Goal: Use online tool/utility: Utilize a website feature to perform a specific function

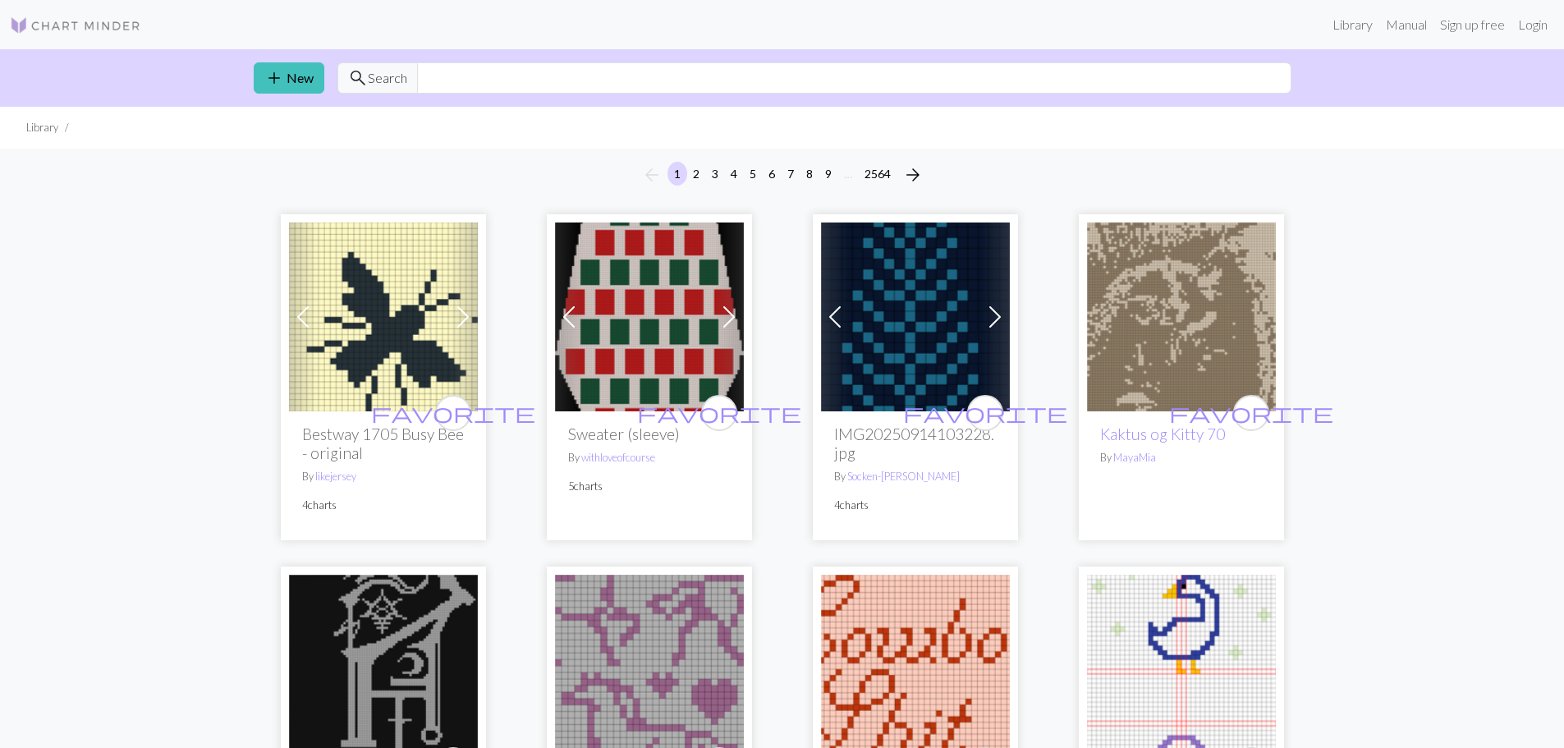
click at [77, 19] on img at bounding box center [75, 26] width 131 height 20
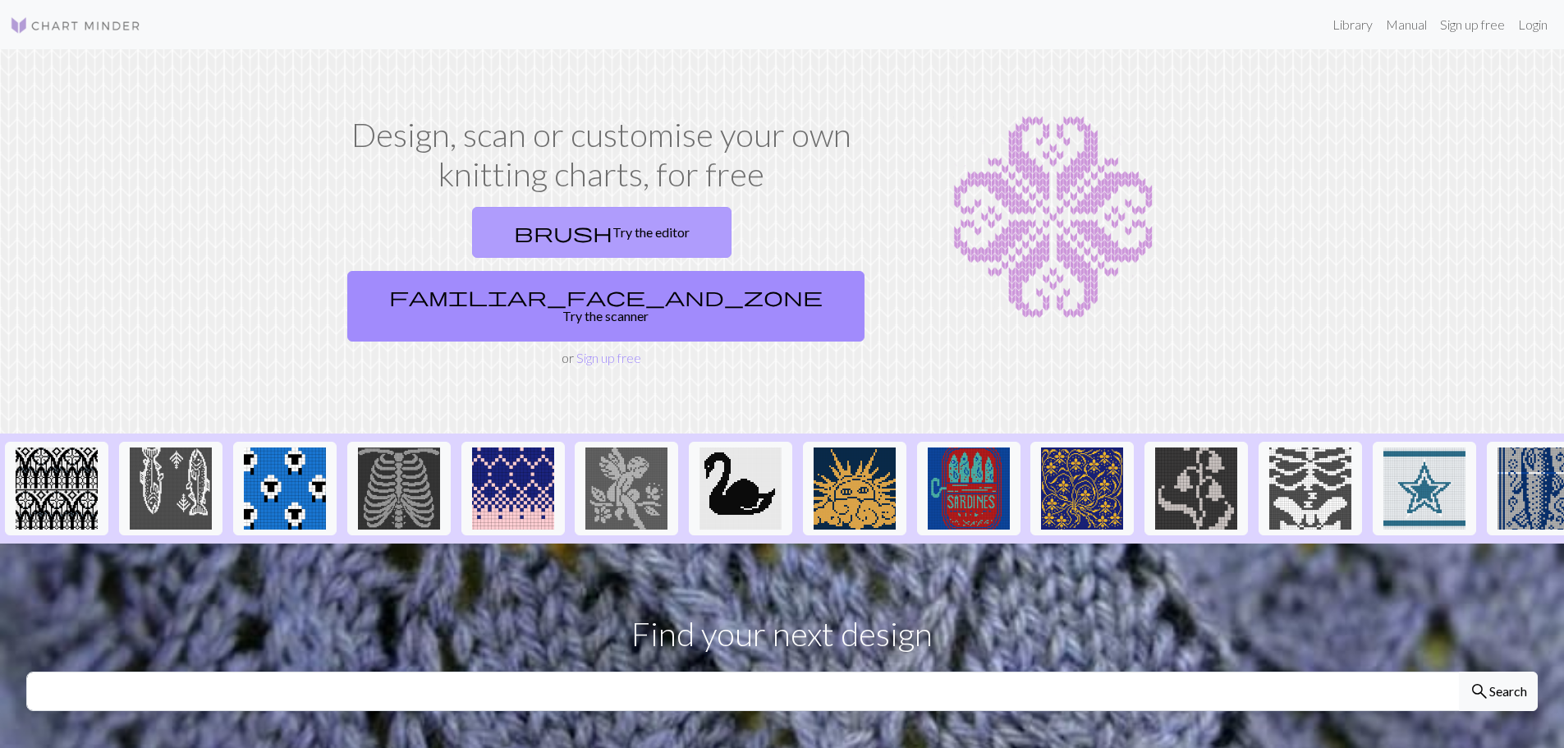
click at [479, 229] on link "brush Try the editor" at bounding box center [601, 232] width 259 height 51
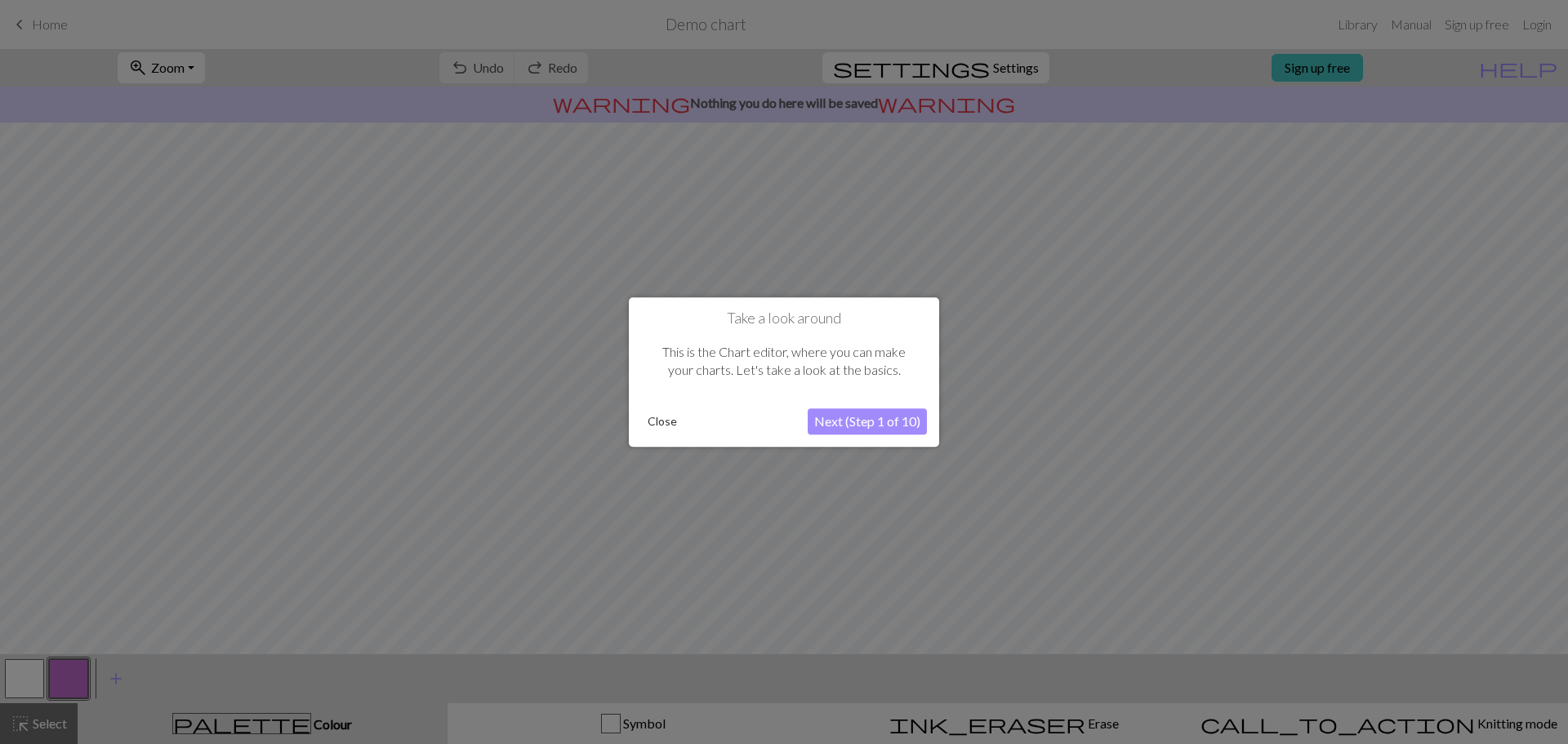
click at [656, 424] on button "Close" at bounding box center [662, 421] width 43 height 25
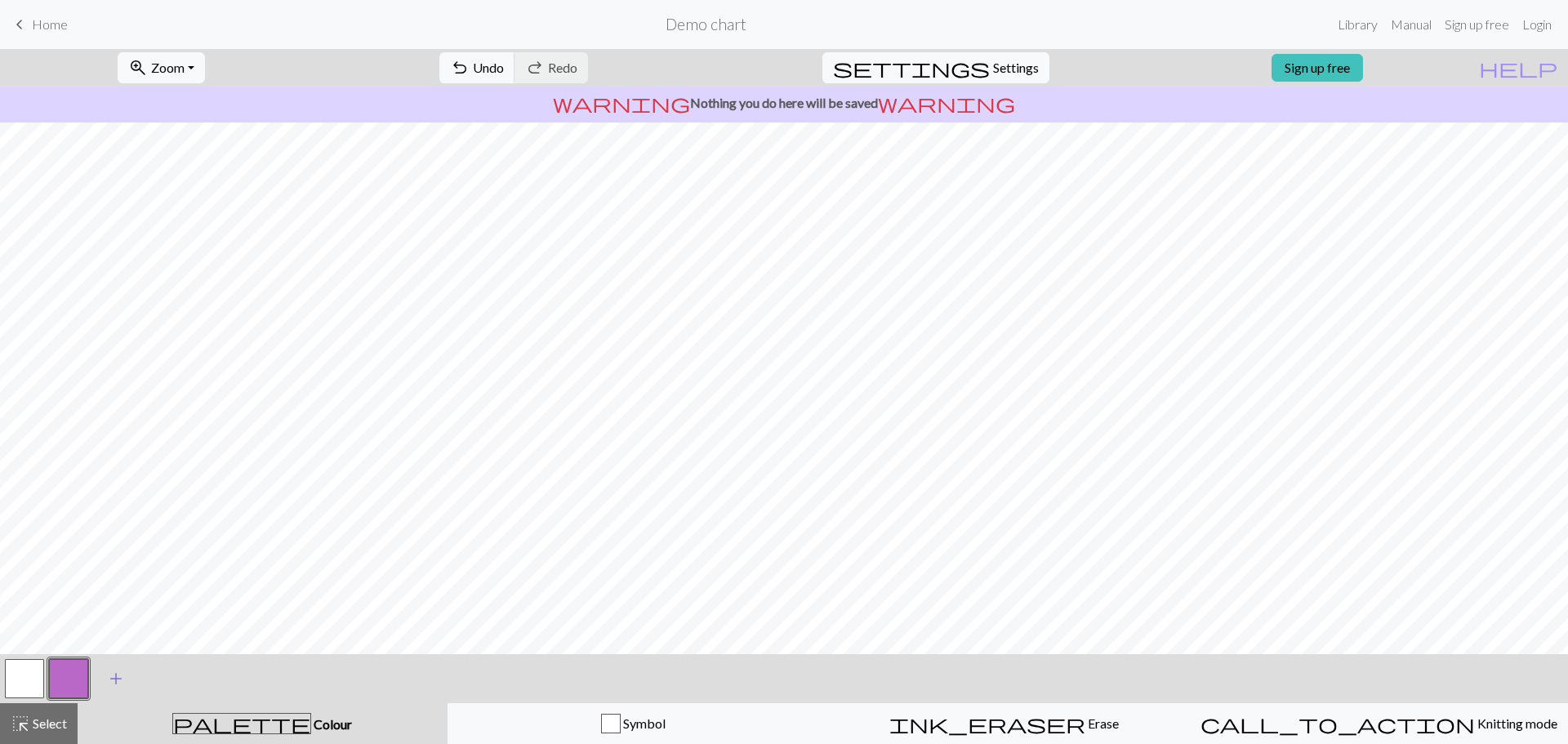
click at [112, 692] on button "add Add a colour" at bounding box center [115, 678] width 41 height 41
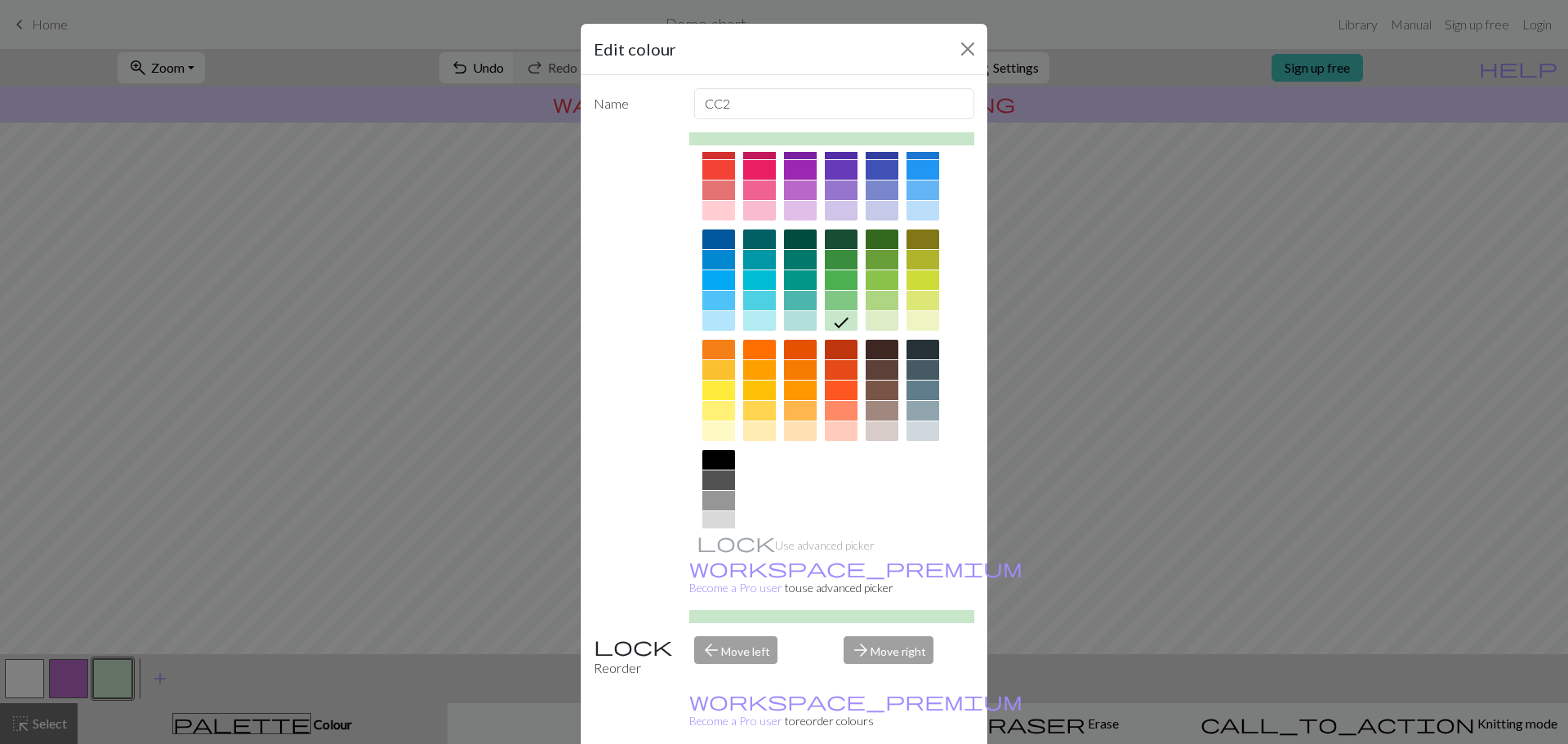
scroll to position [88, 0]
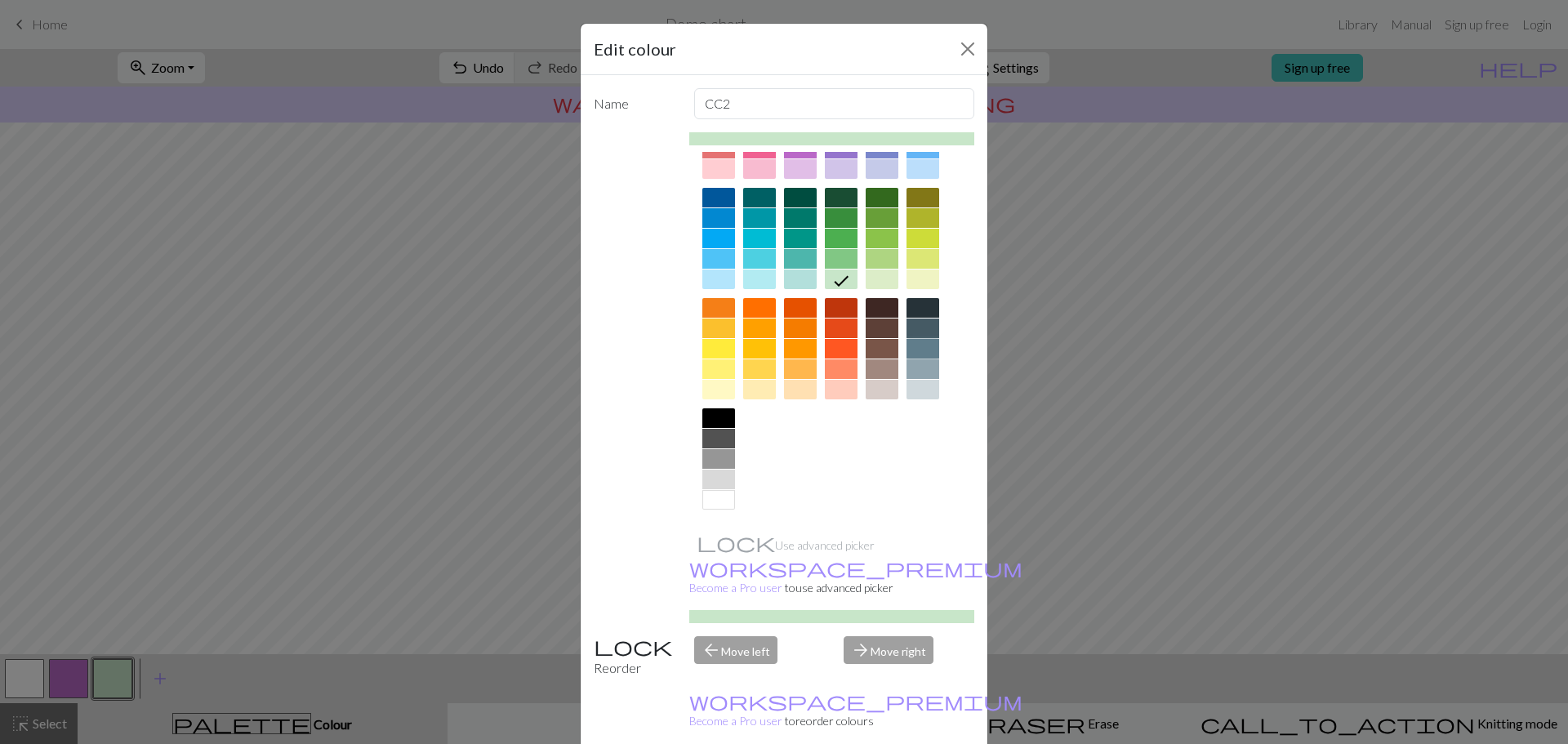
click at [925, 345] on div at bounding box center [922, 349] width 33 height 20
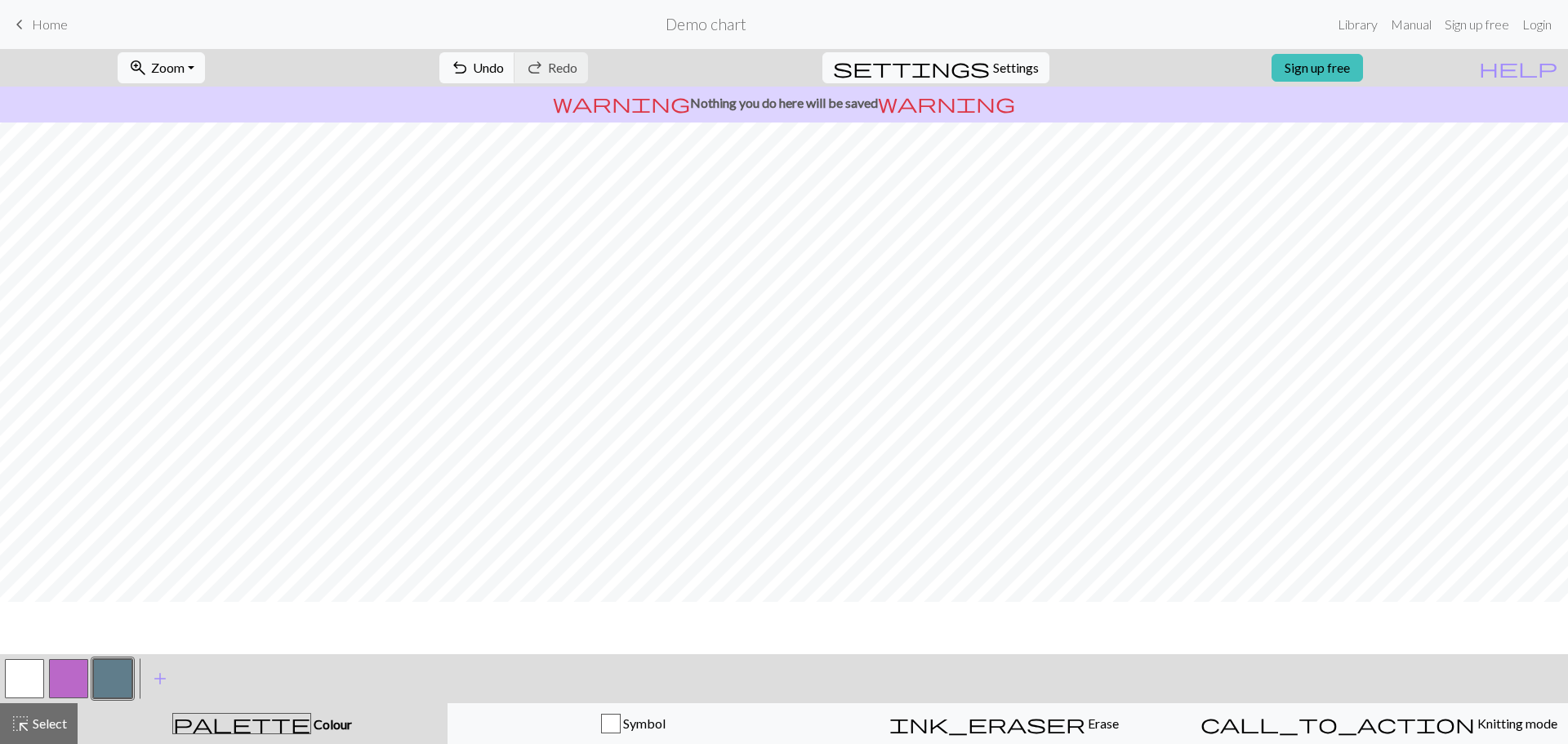
scroll to position [0, 0]
click at [162, 677] on span "add" at bounding box center [160, 678] width 20 height 23
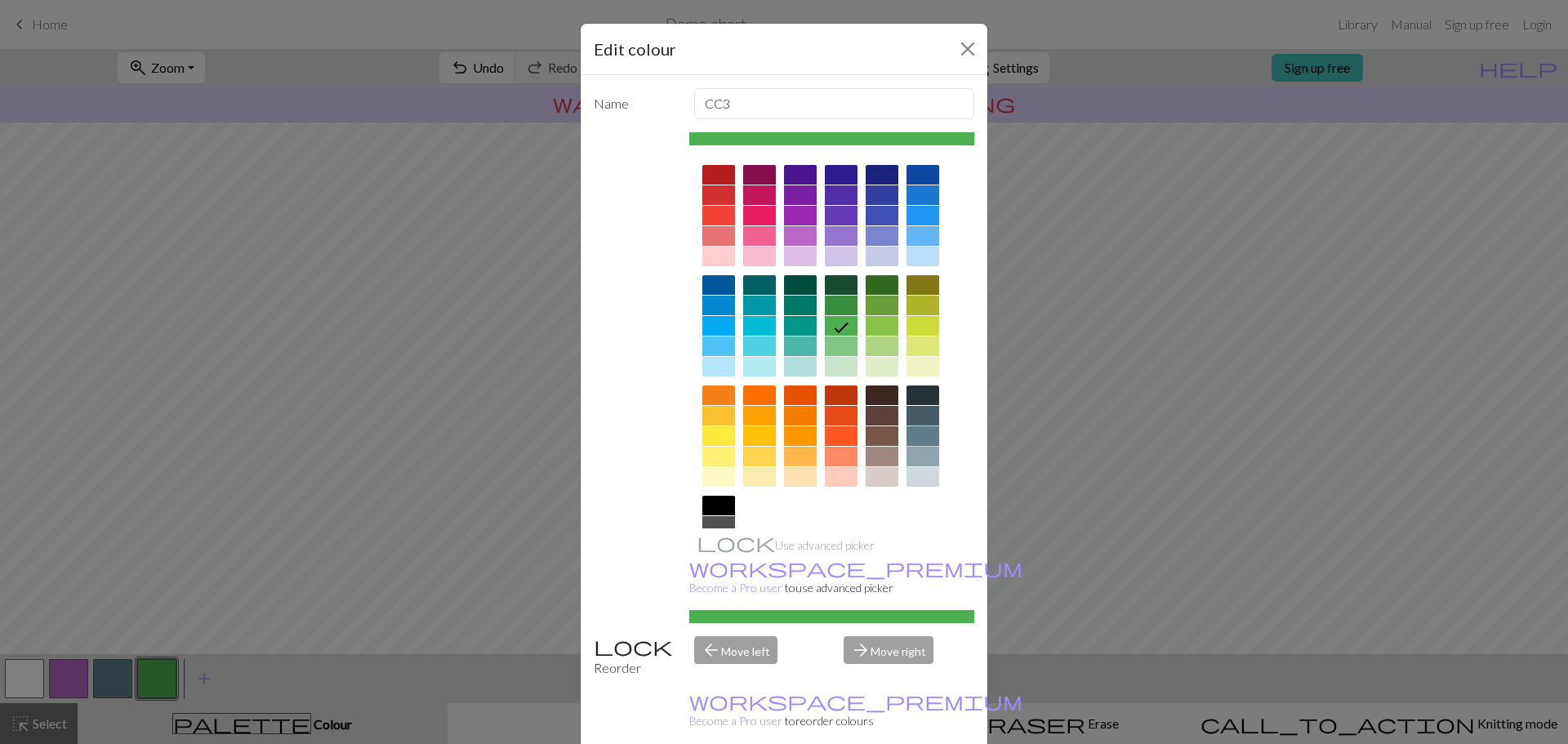
click at [910, 428] on div at bounding box center [922, 437] width 33 height 20
drag, startPoint x: 530, startPoint y: 362, endPoint x: 530, endPoint y: 411, distance: 49.0
click at [530, 411] on div "Edit colour Name CC3 Use advanced picker workspace_premium Become a Pro user to…" at bounding box center [784, 372] width 1568 height 744
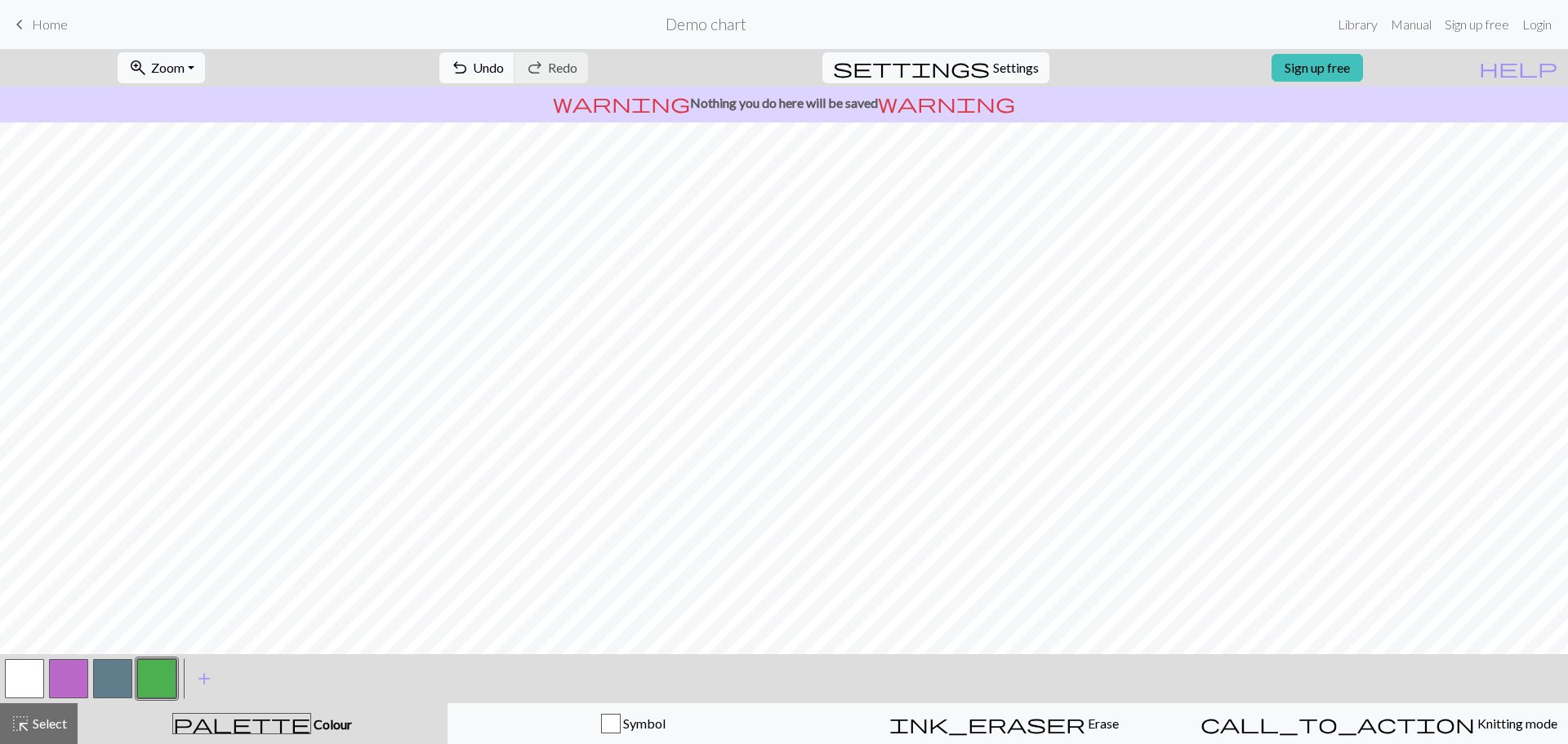
click at [159, 673] on button "button" at bounding box center [156, 678] width 39 height 39
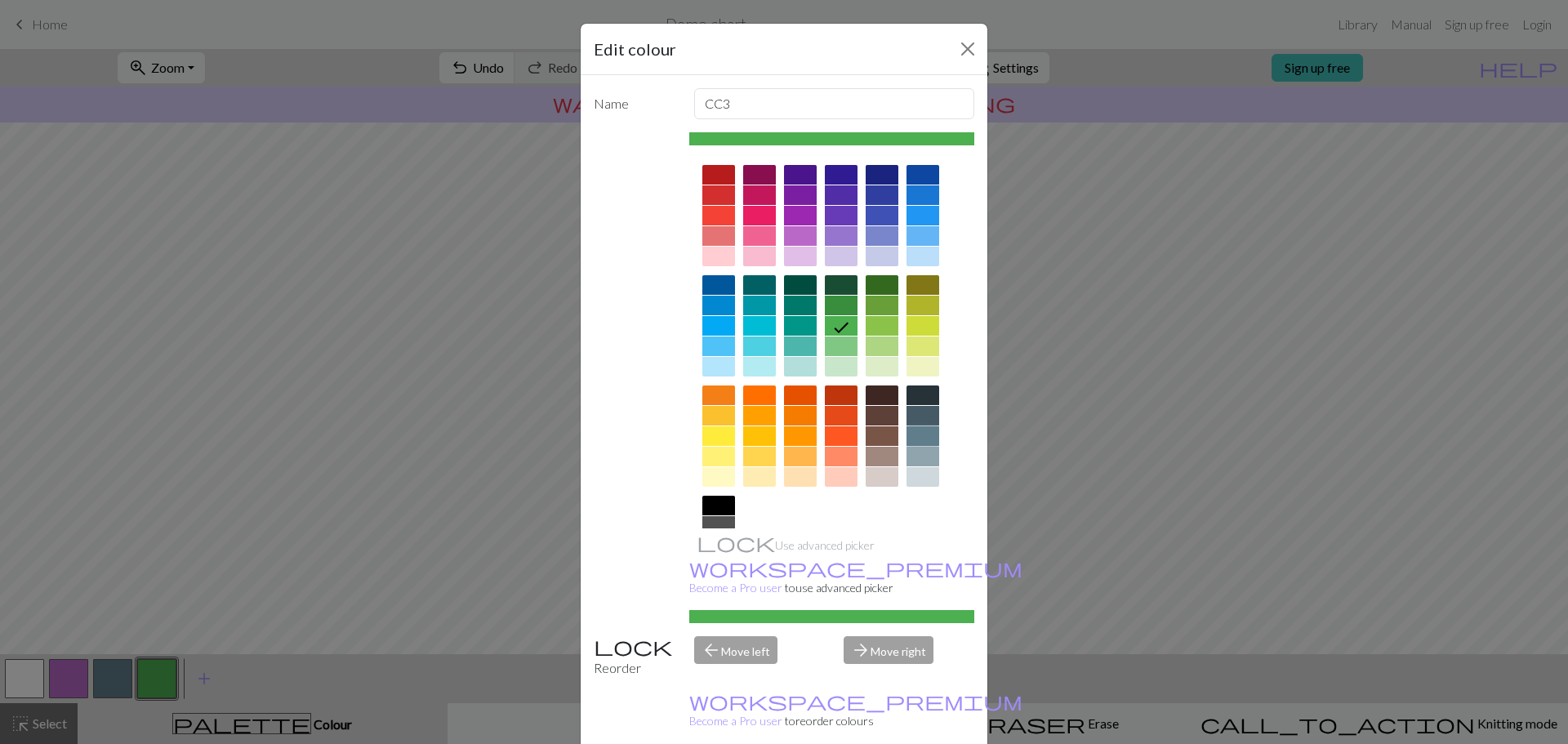
click at [922, 432] on div at bounding box center [922, 437] width 33 height 20
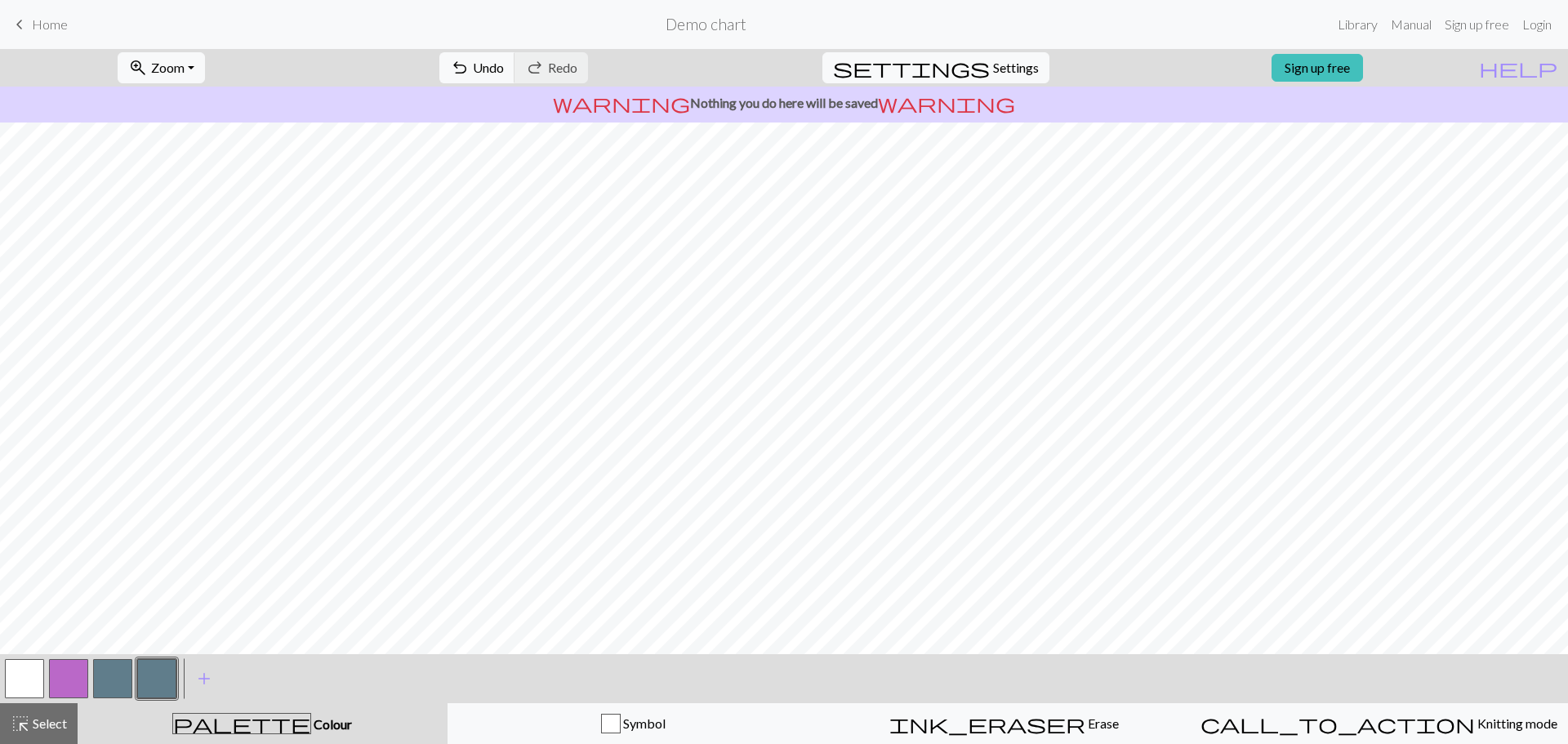
click at [158, 669] on button "button" at bounding box center [156, 678] width 39 height 39
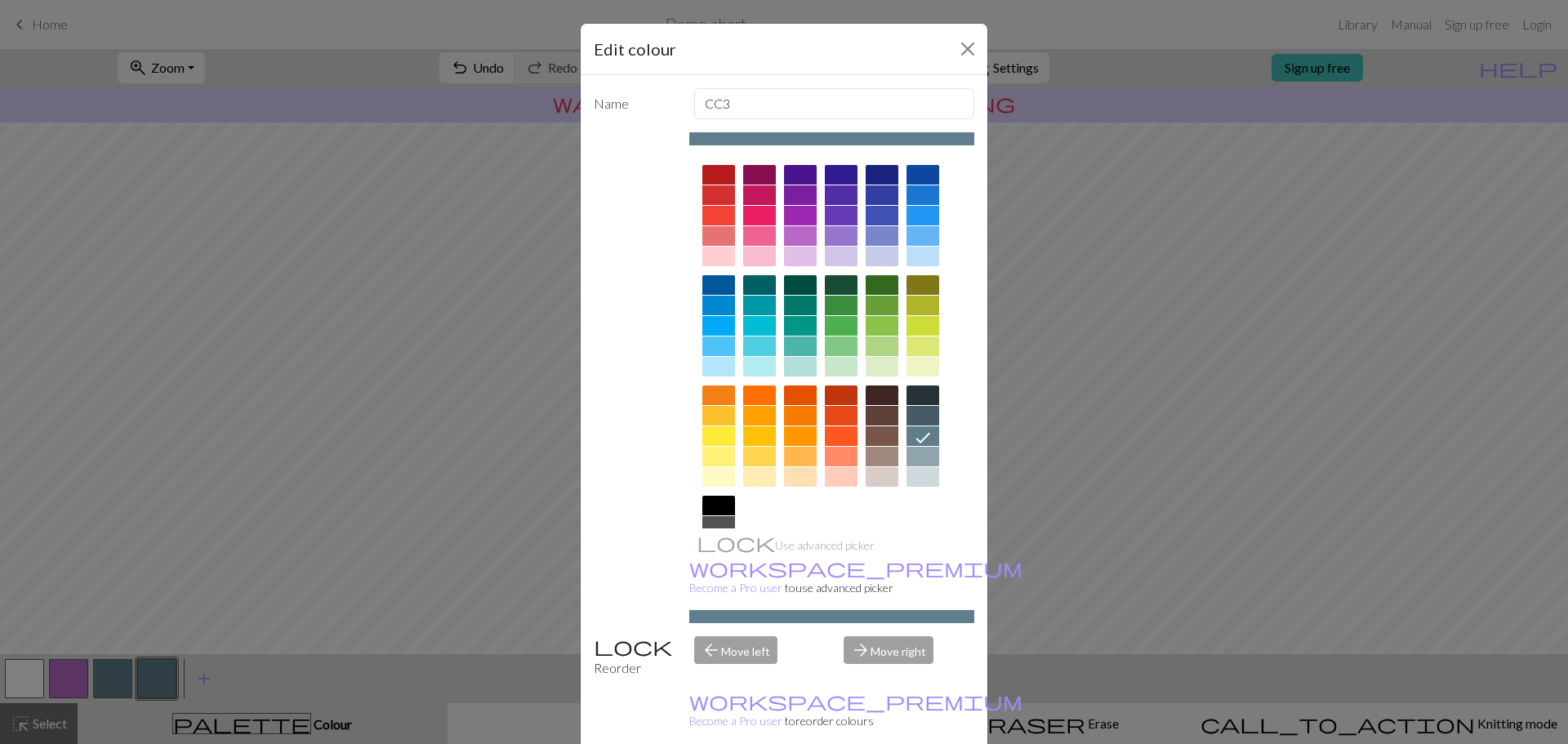
click at [925, 450] on div at bounding box center [922, 457] width 33 height 20
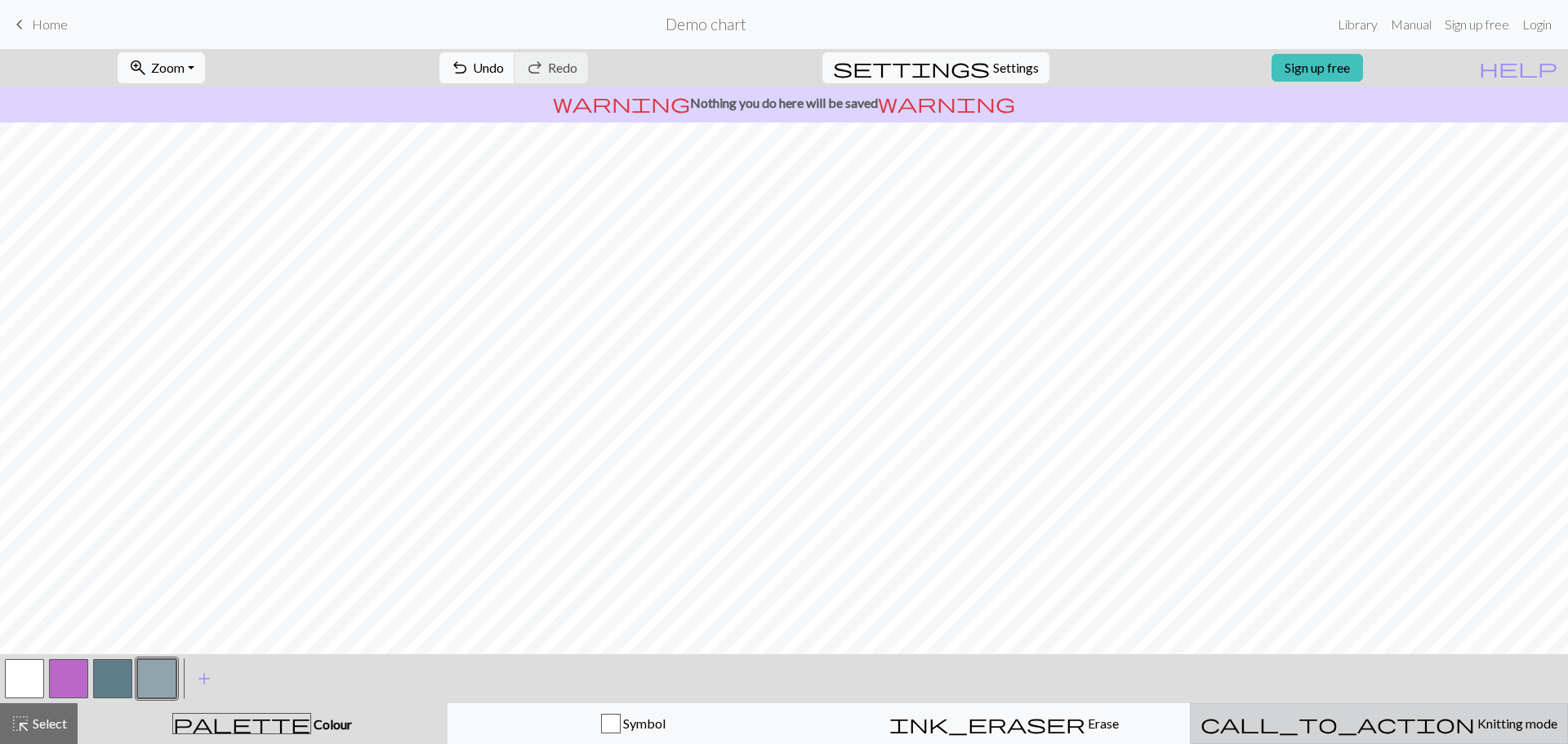
click at [1372, 714] on div "call_to_action Knitting mode Knitting mode" at bounding box center [1378, 724] width 357 height 20
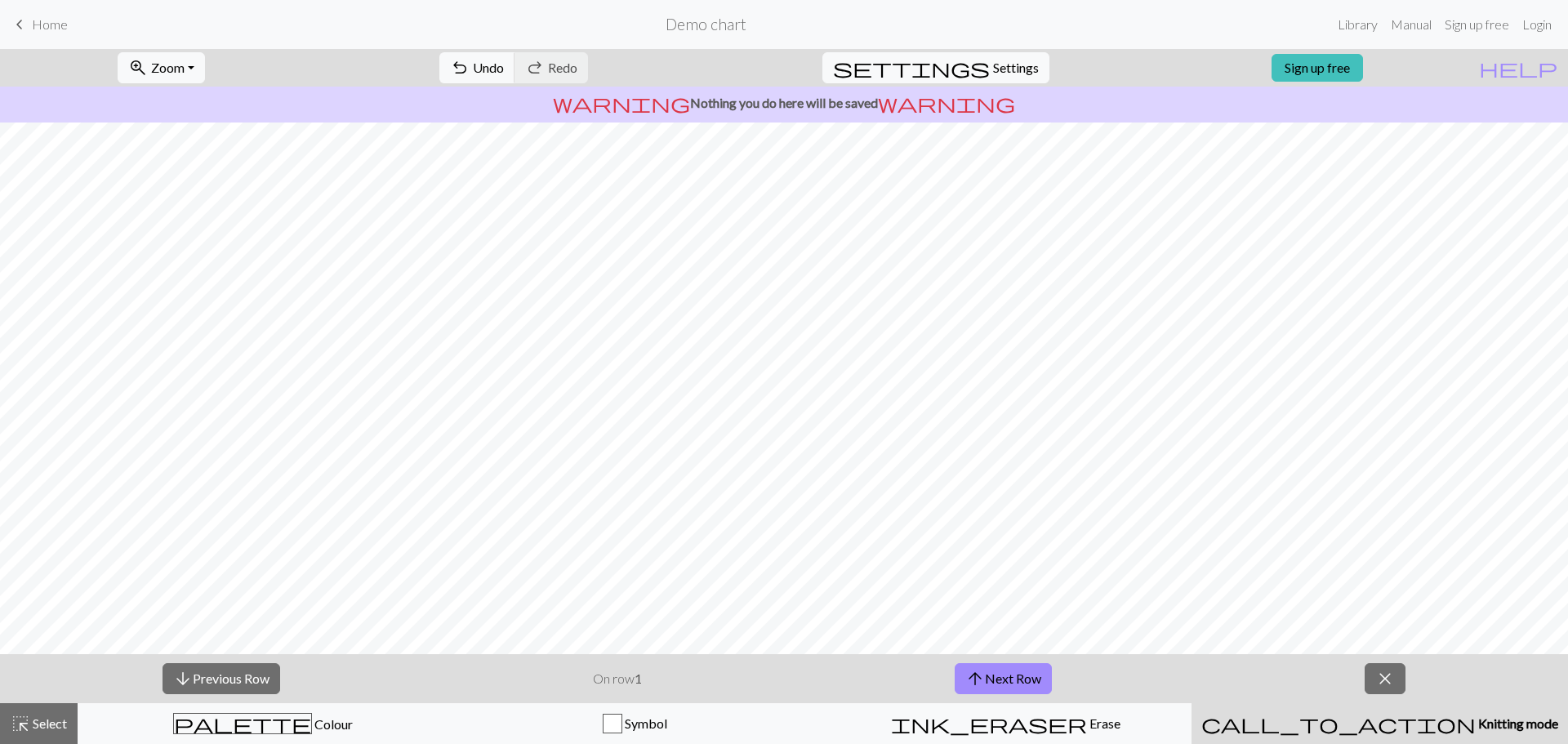
click at [1372, 714] on div "call_to_action Knitting mode Knitting mode" at bounding box center [1379, 724] width 357 height 20
click at [1382, 678] on span "close" at bounding box center [1385, 678] width 20 height 23
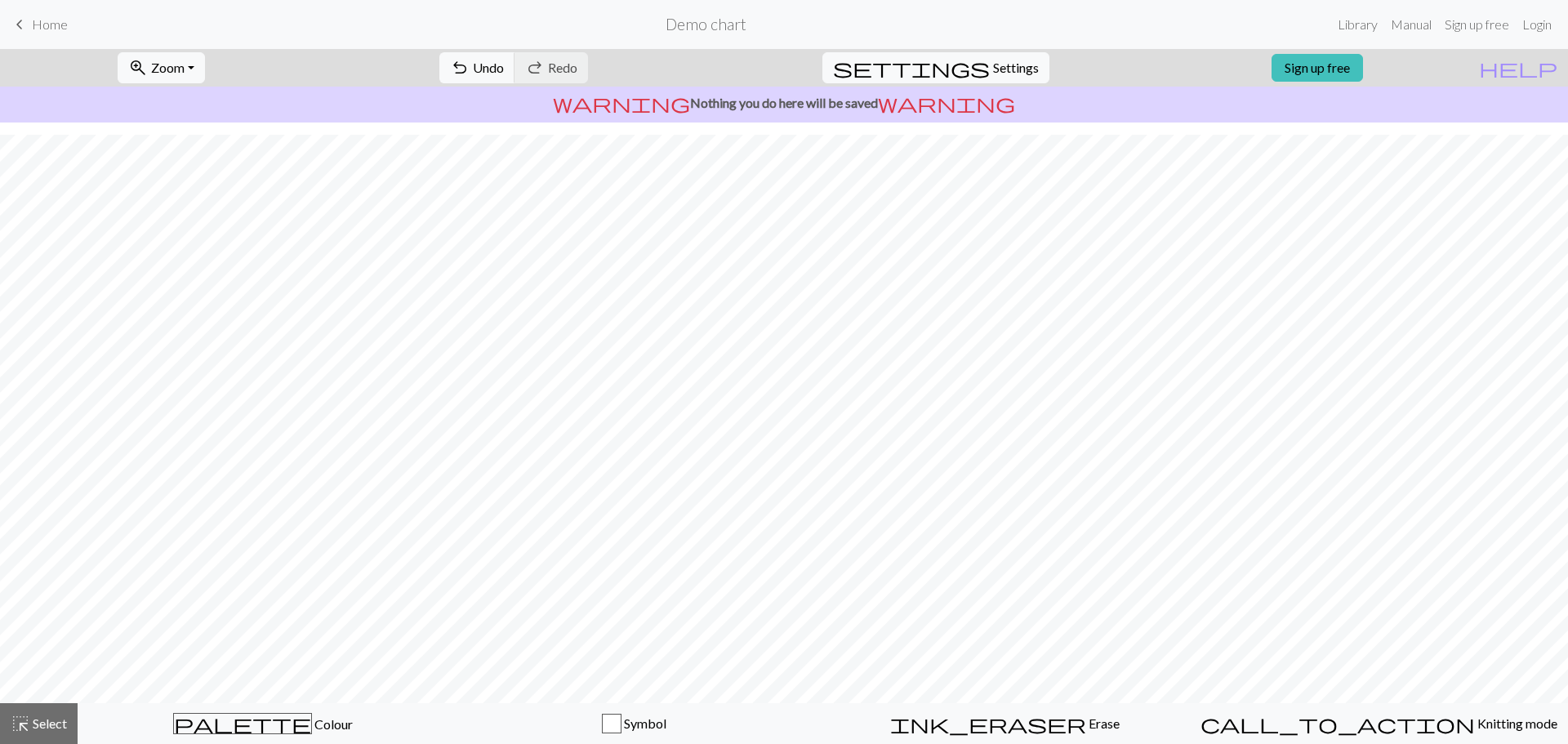
scroll to position [28, 0]
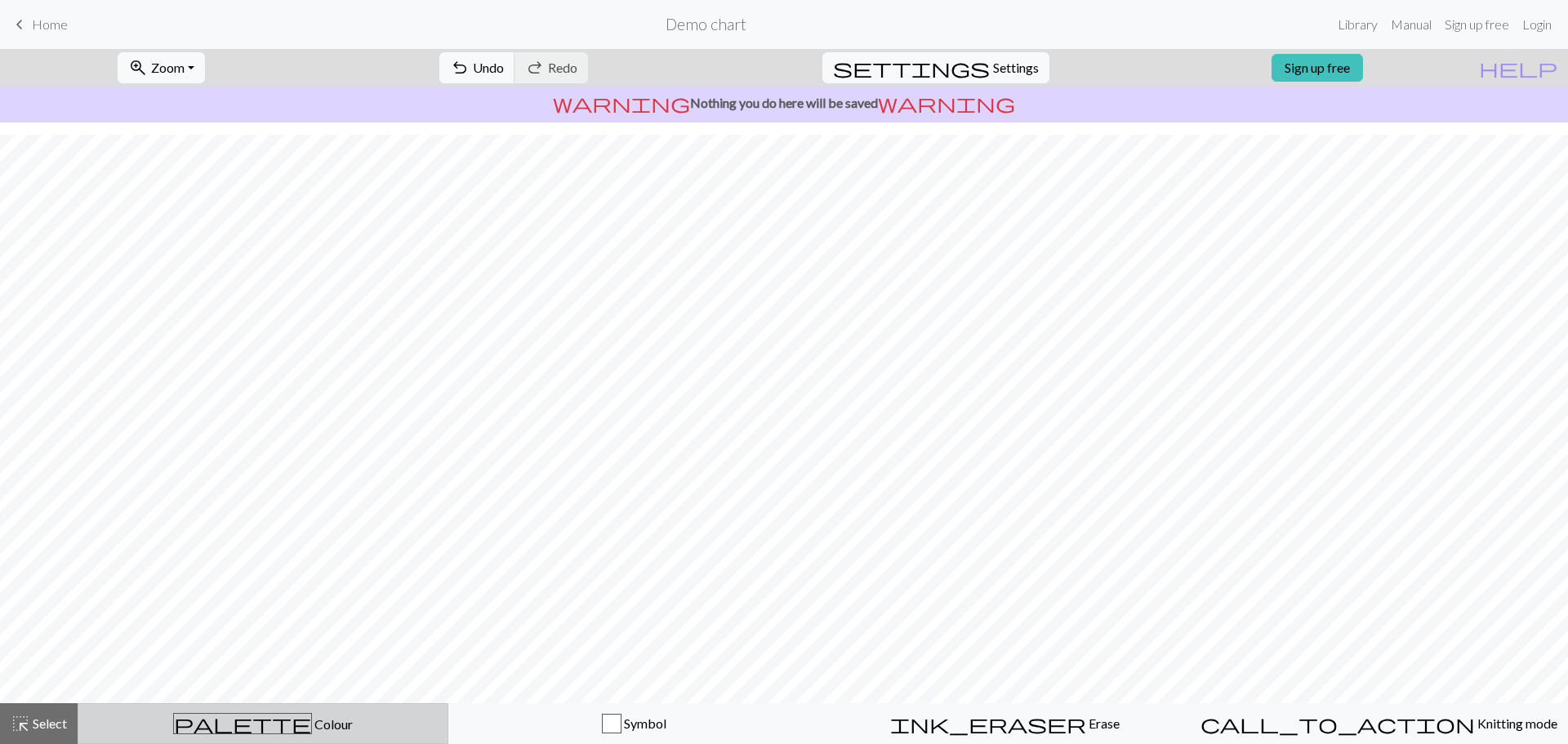
click at [312, 722] on span "Colour" at bounding box center [332, 724] width 41 height 16
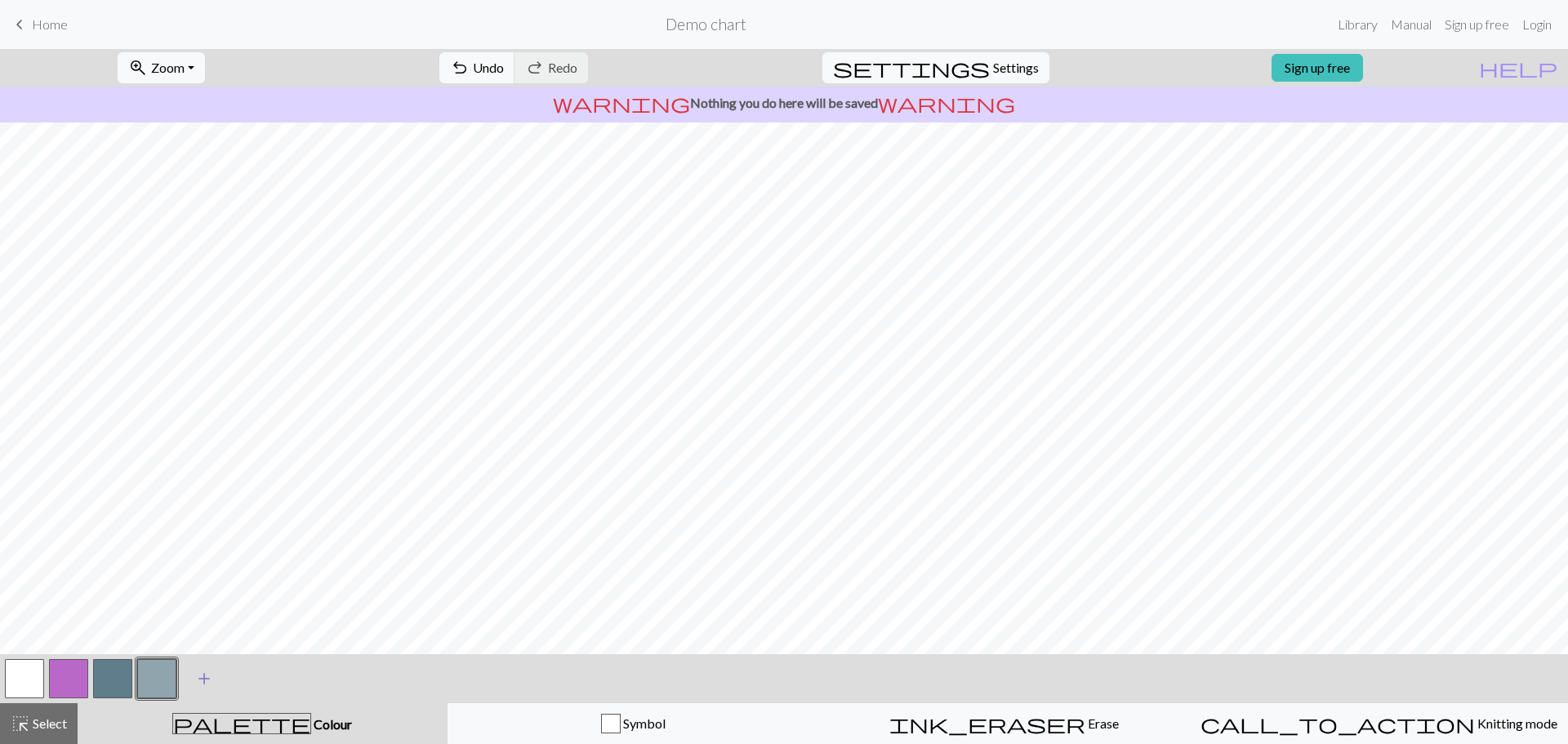
click at [199, 669] on span "add" at bounding box center [204, 678] width 20 height 23
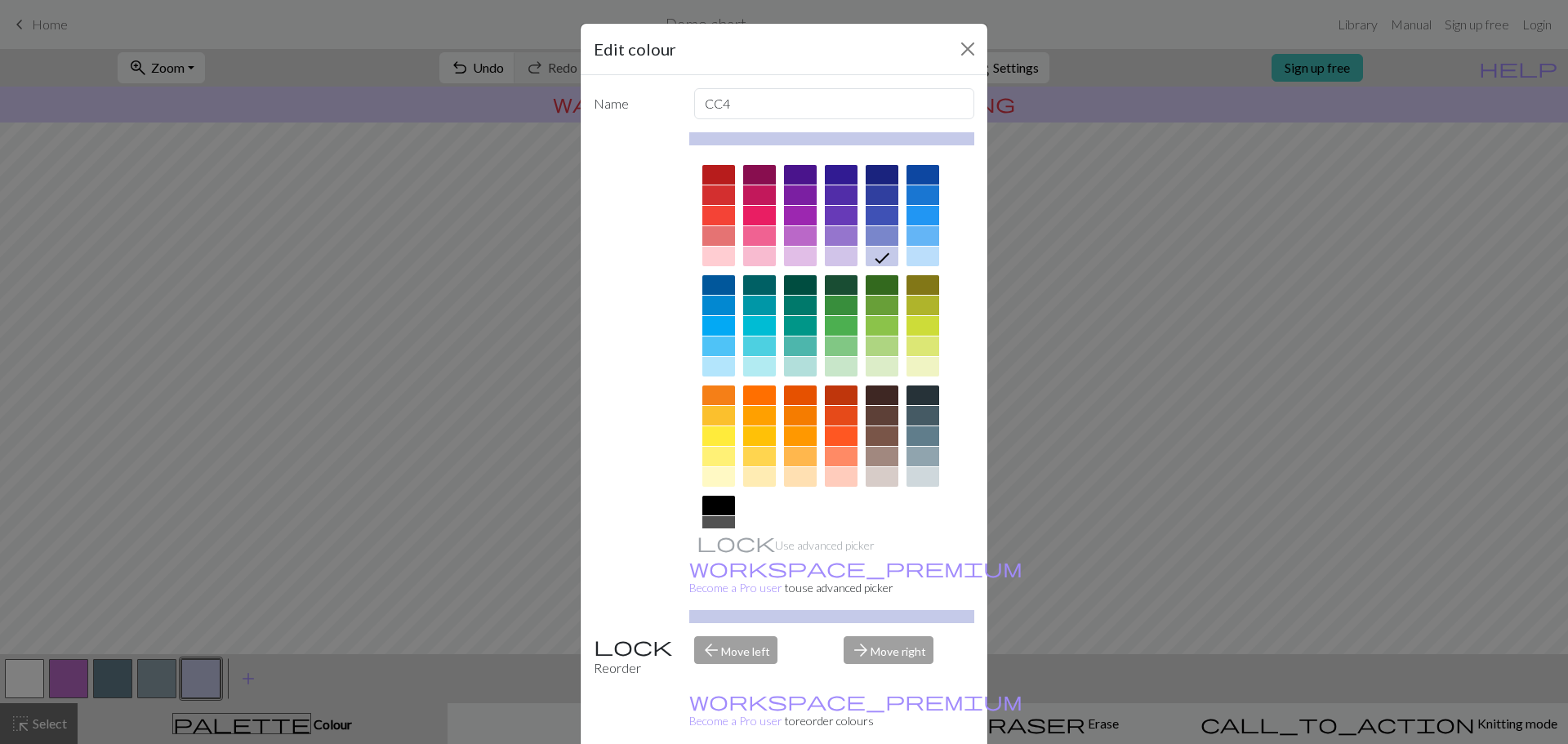
click at [795, 308] on div at bounding box center [799, 305] width 33 height 20
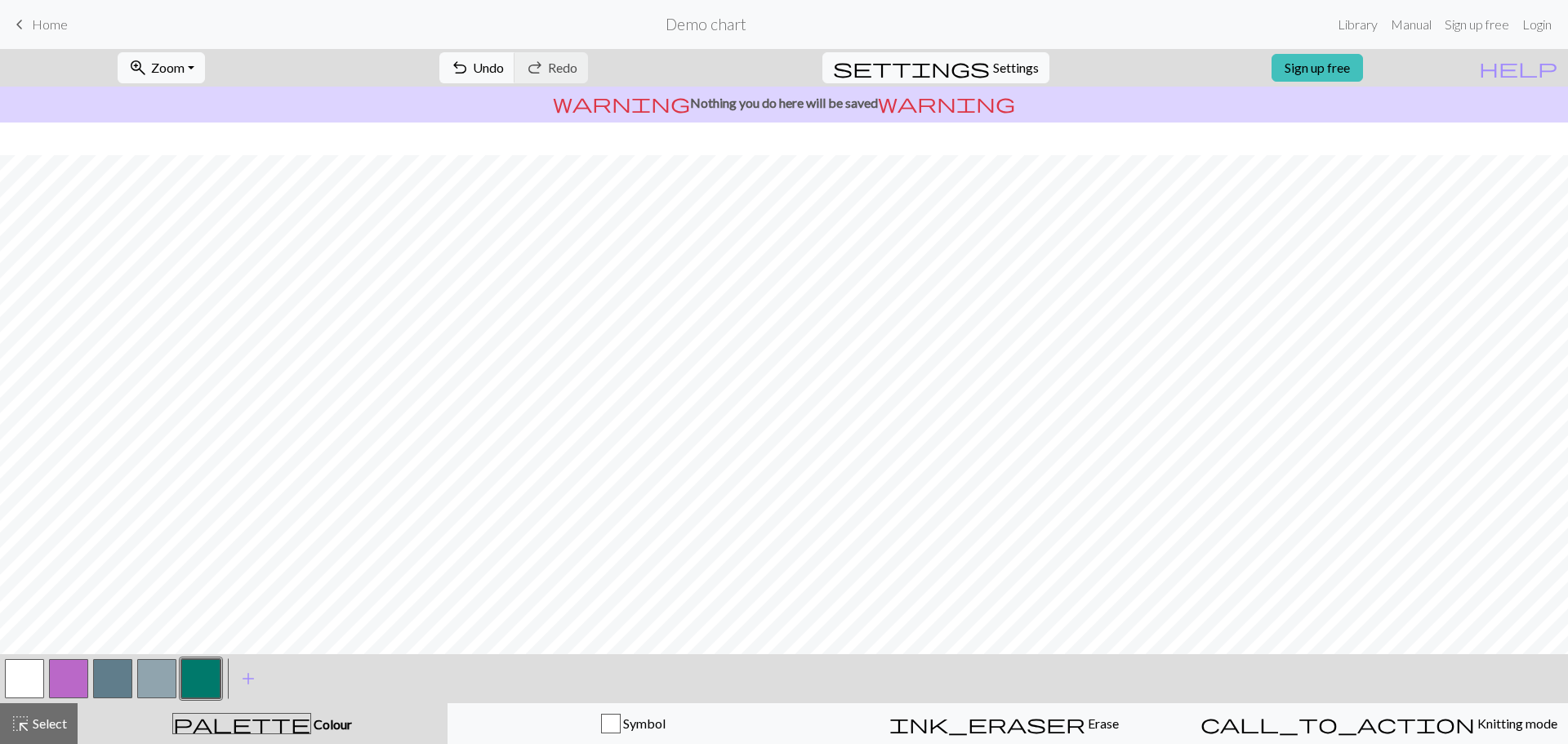
scroll to position [77, 0]
